Goal: Navigation & Orientation: Find specific page/section

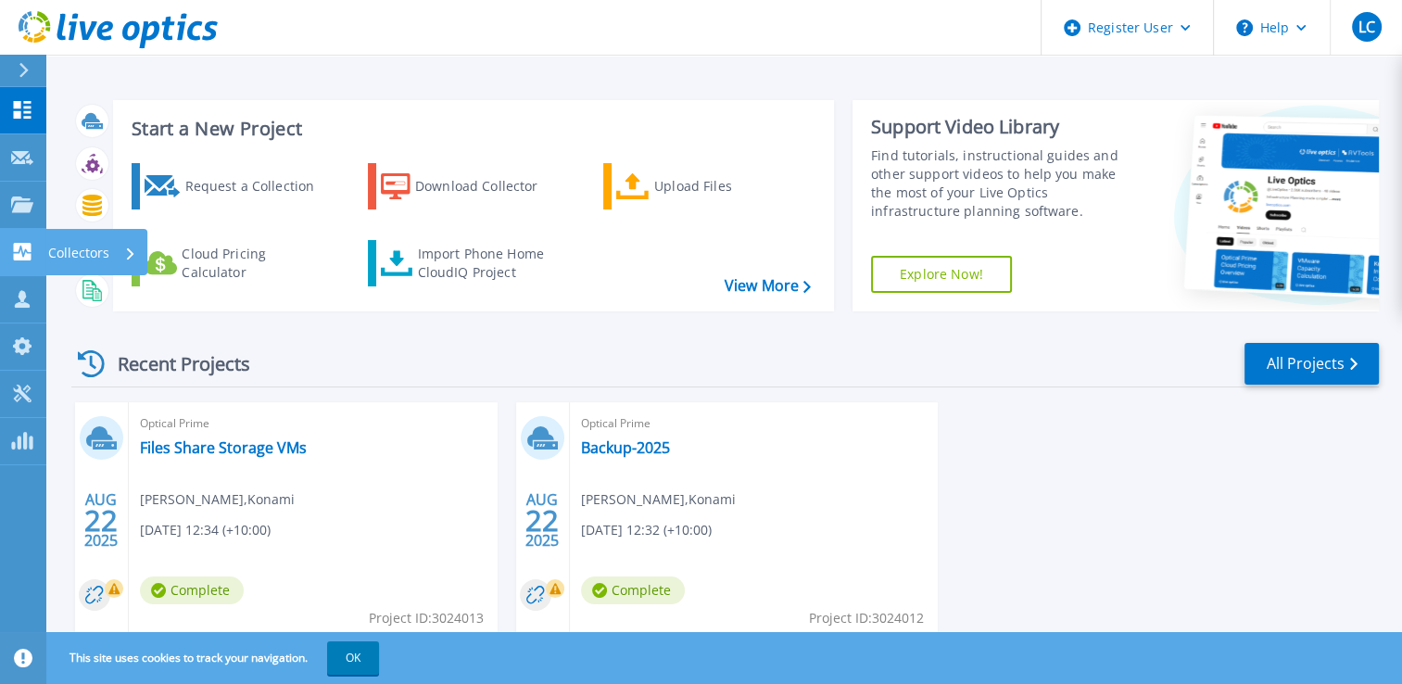
drag, startPoint x: 19, startPoint y: 244, endPoint x: 47, endPoint y: 232, distance: 30.3
click at [47, 232] on div "Collectors" at bounding box center [96, 252] width 102 height 46
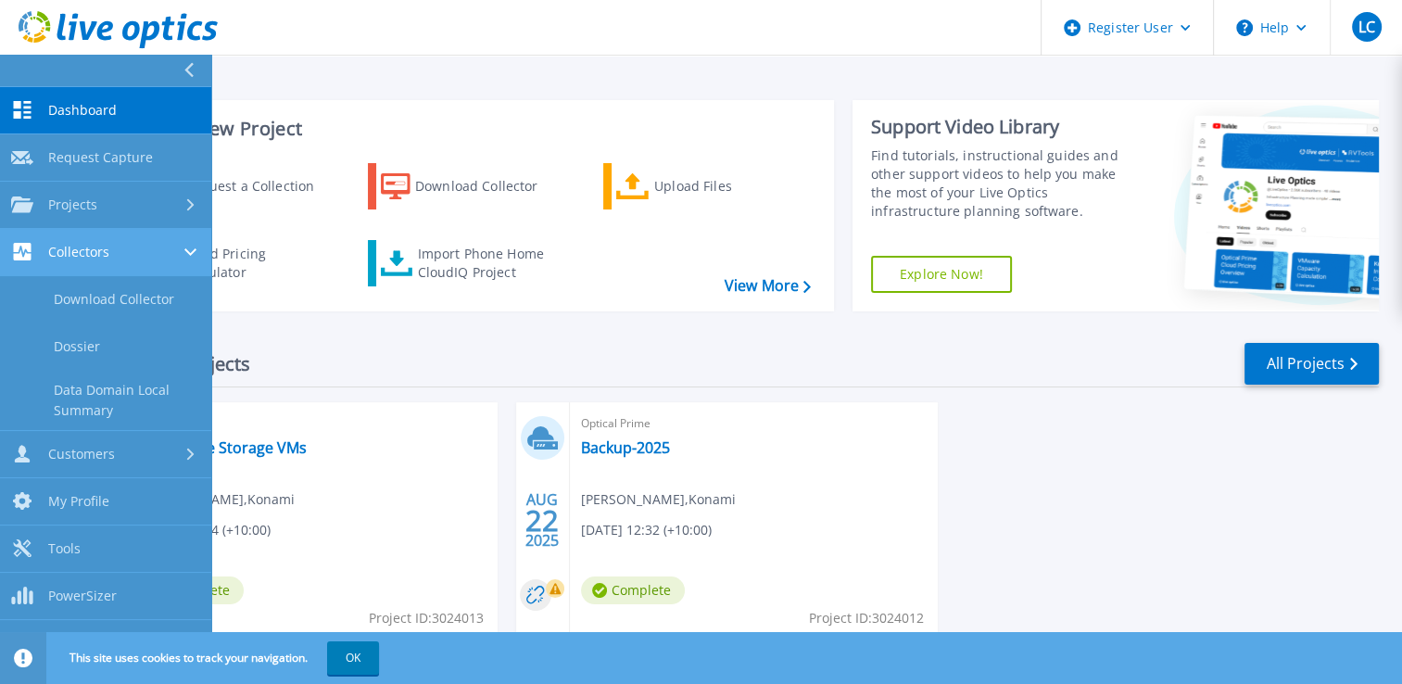
click at [123, 247] on div "Collectors" at bounding box center [105, 252] width 189 height 18
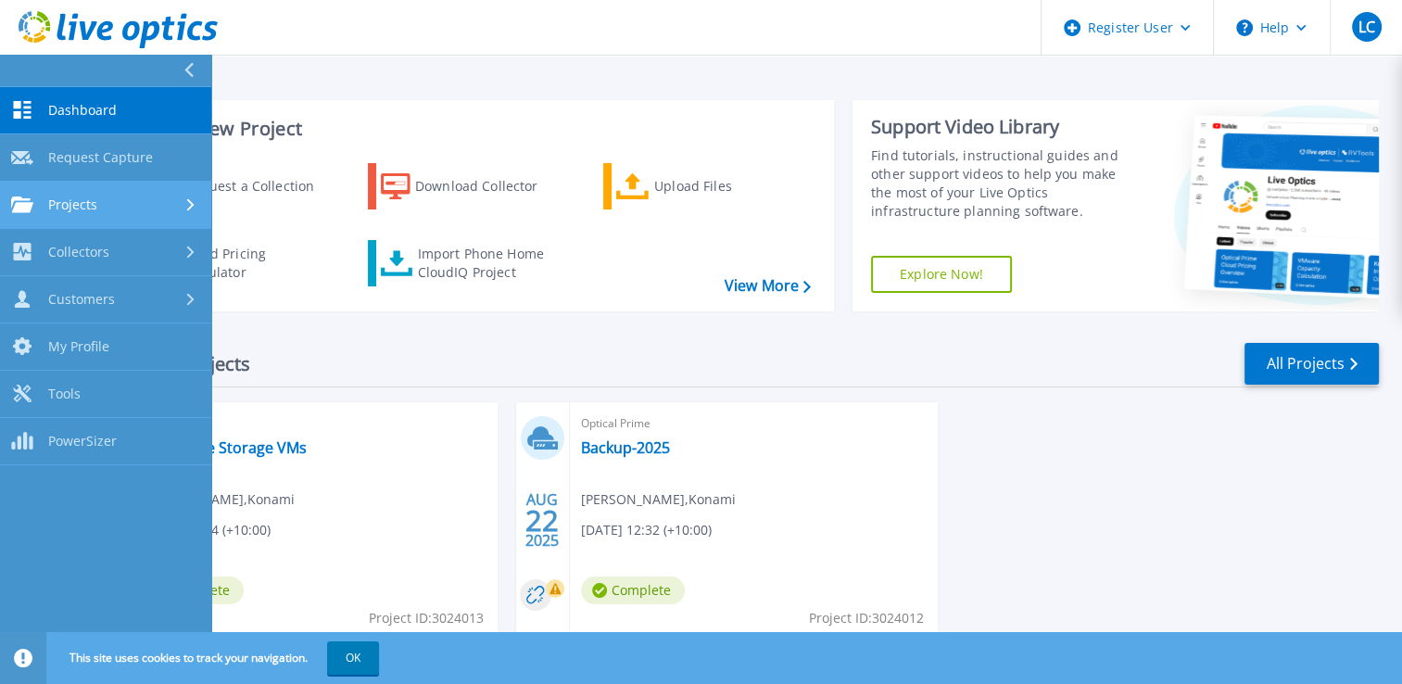
click at [120, 221] on link "Projects Projects" at bounding box center [105, 205] width 211 height 47
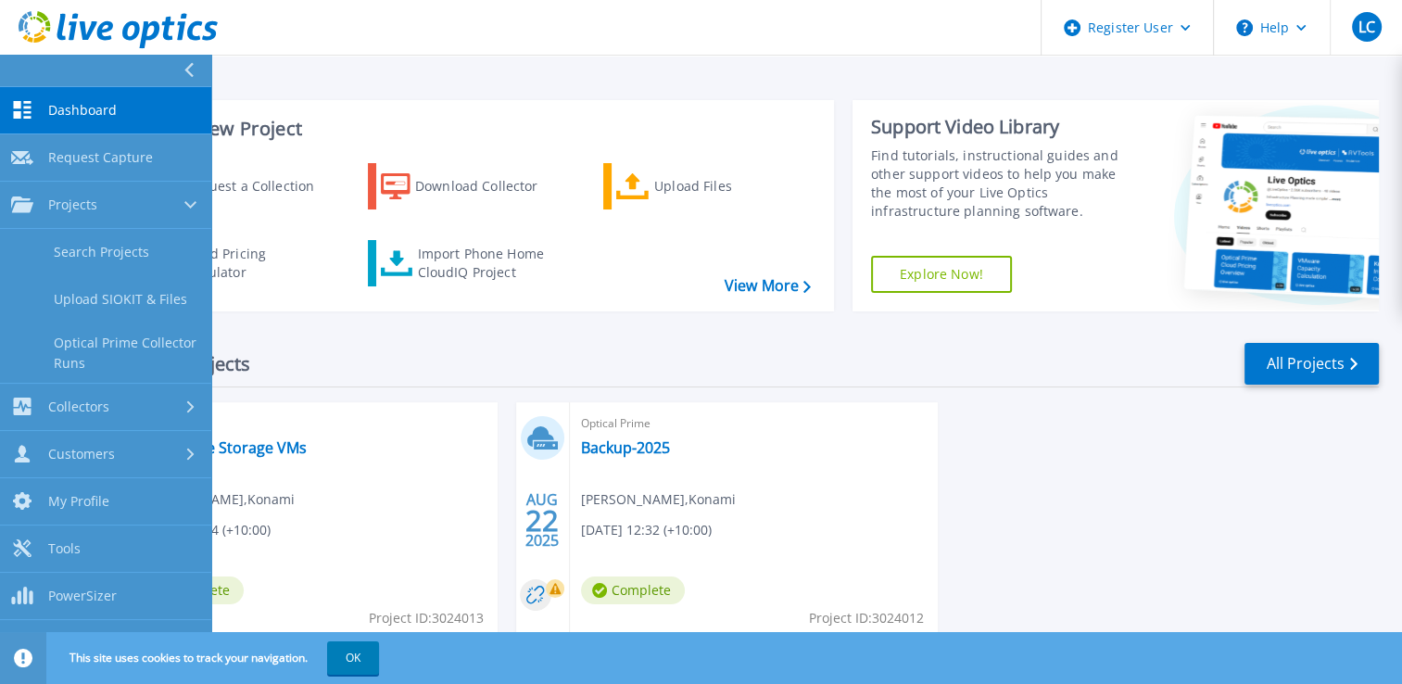
click at [112, 118] on link "Dashboard Dashboard" at bounding box center [105, 110] width 211 height 47
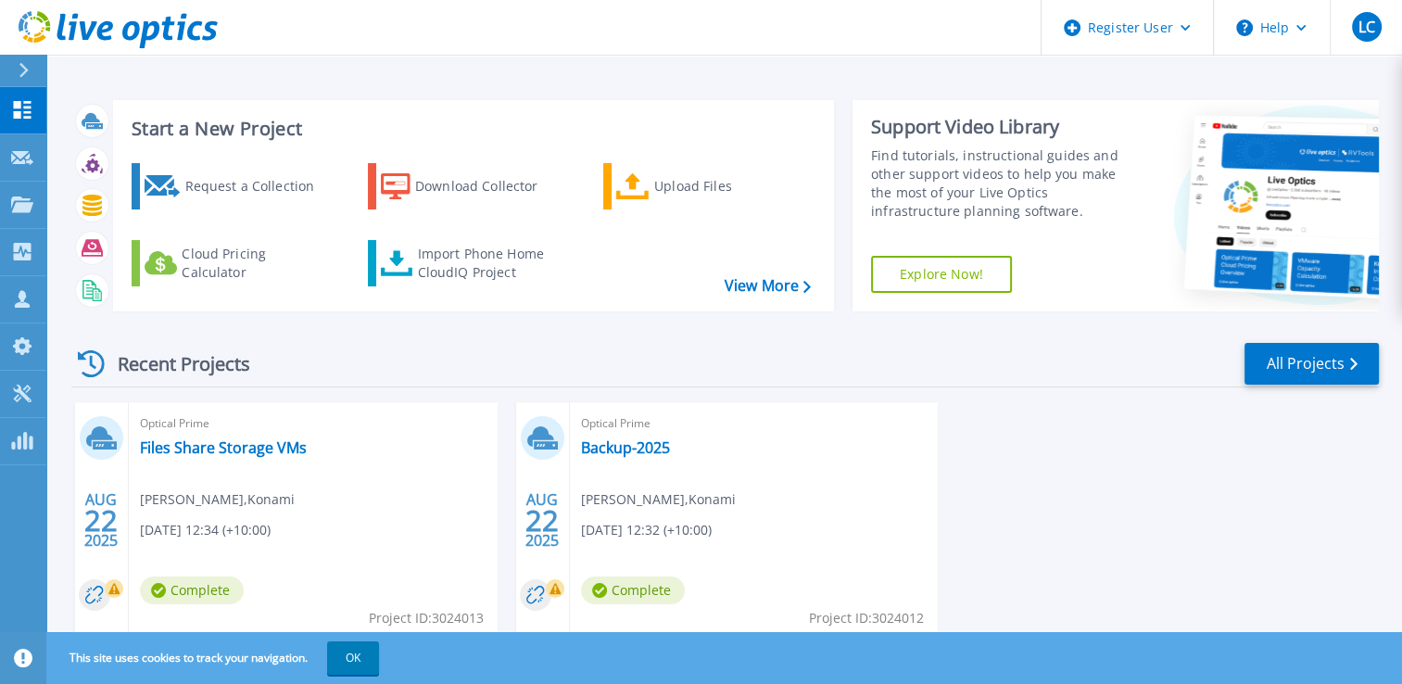
click at [386, 78] on div "Start a New Project Request a Collection Download Collector Upload Files Cloud …" at bounding box center [724, 347] width 1356 height 694
